Goal: Obtain resource: Download file/media

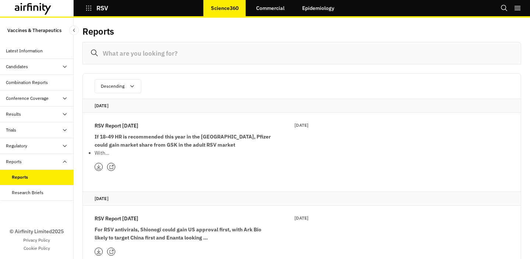
click at [134, 130] on div "RSV Report 9th September 09 Sep 2025 If 18-49 HR is recommended this year in th…" at bounding box center [202, 139] width 214 height 35
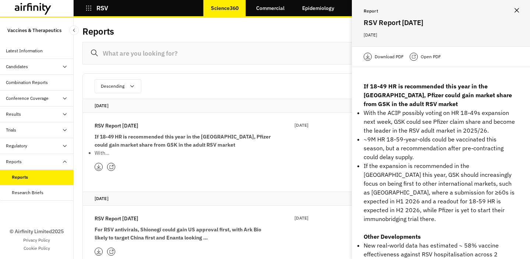
click at [442, 54] on div "Download PDF Open PDF" at bounding box center [441, 56] width 178 height 21
click at [430, 54] on p "Open PDF" at bounding box center [431, 56] width 20 height 7
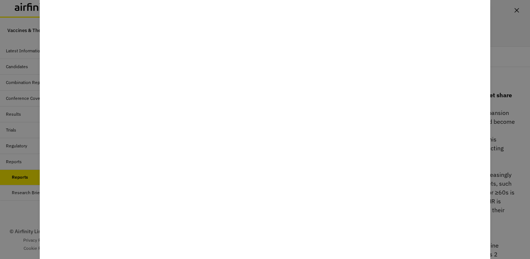
click at [524, 90] on div at bounding box center [265, 129] width 530 height 259
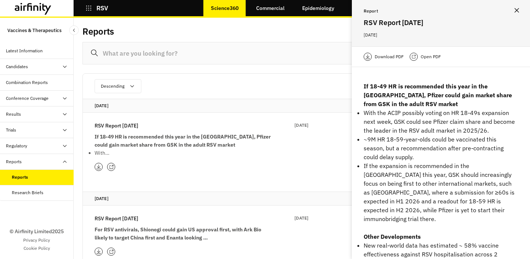
click at [27, 11] on icon at bounding box center [33, 9] width 37 height 12
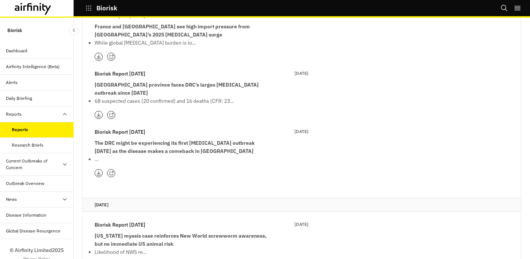
scroll to position [229, 0]
